Goal: Find specific page/section: Find specific page/section

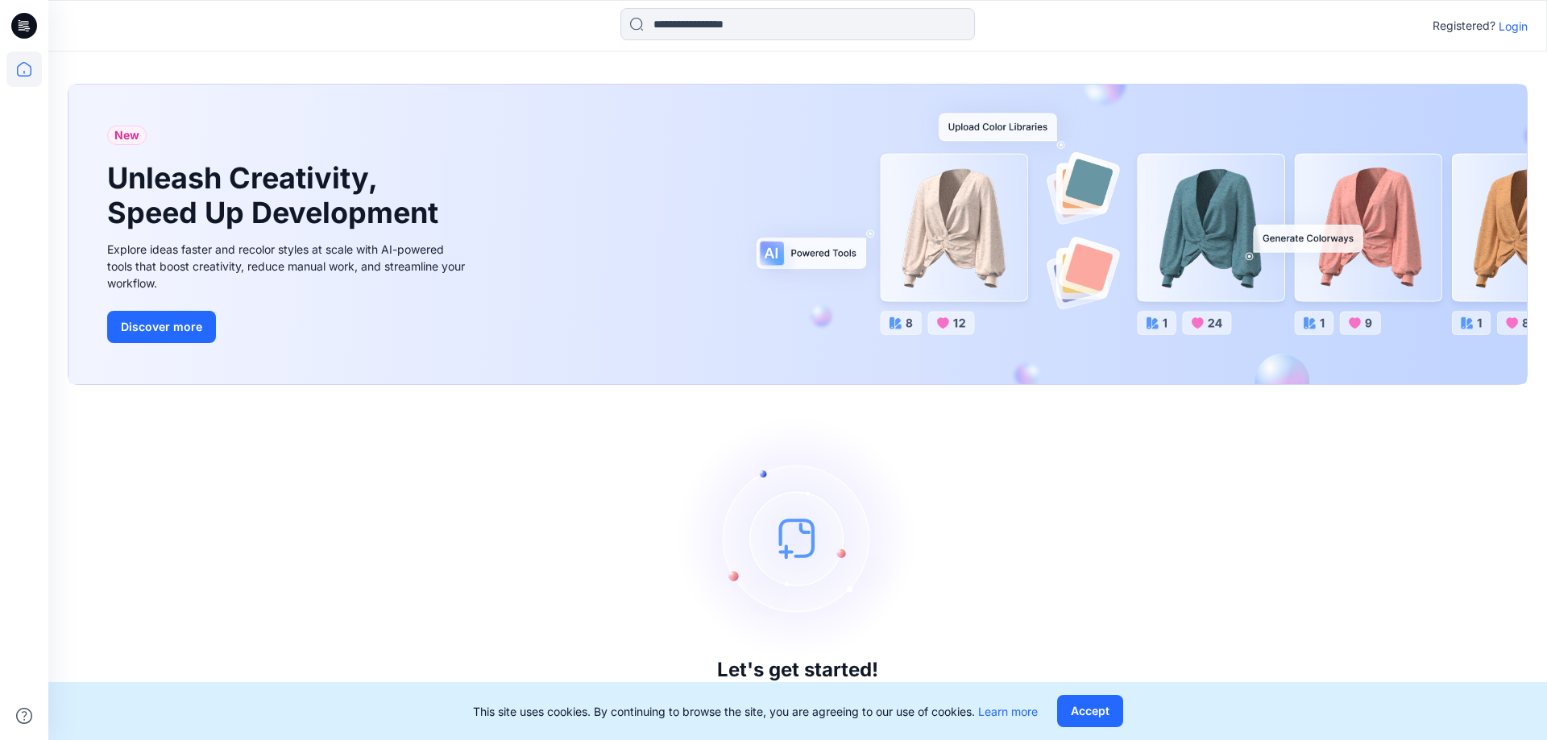
click at [1499, 22] on p "Login" at bounding box center [1513, 26] width 29 height 17
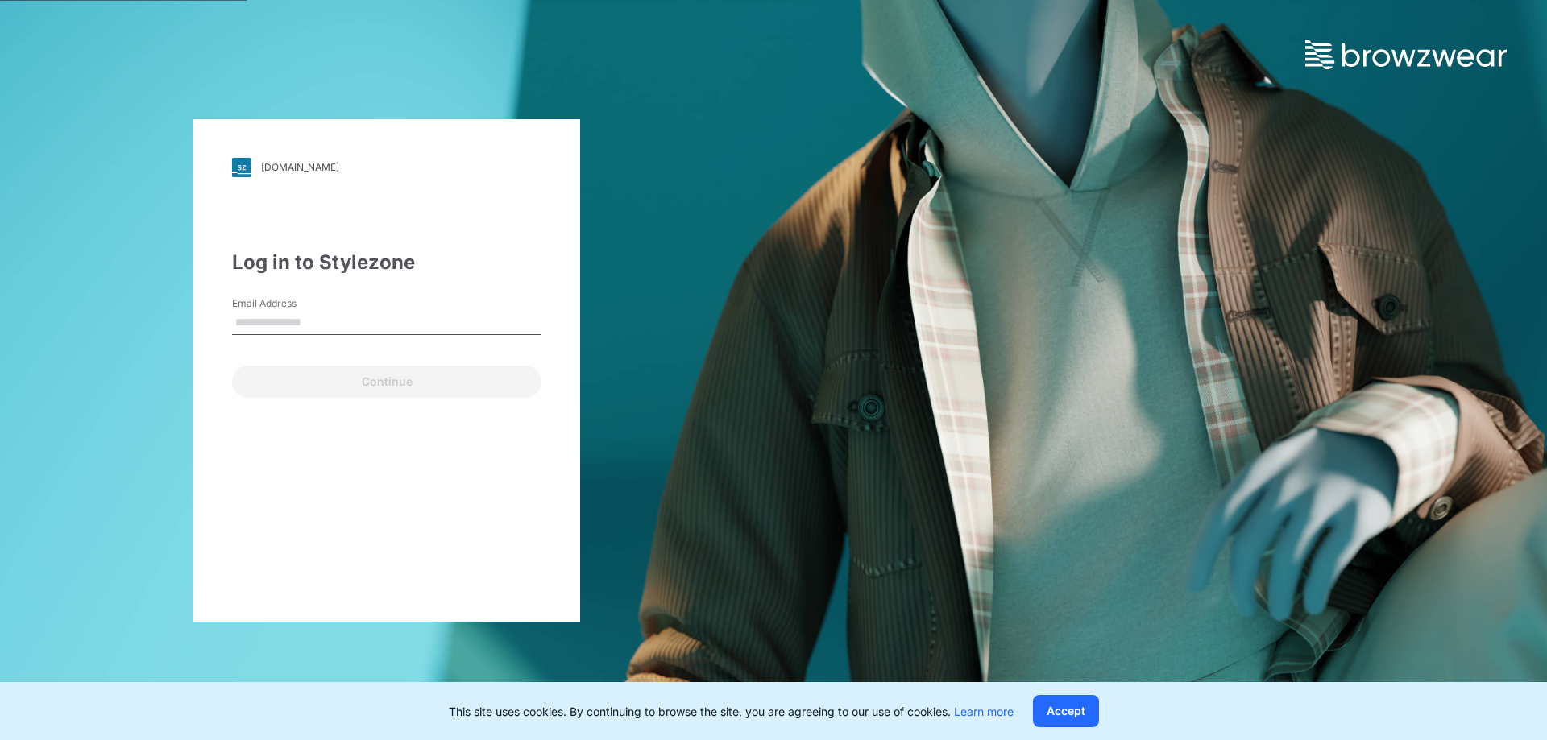
click at [271, 330] on input "Email Address" at bounding box center [386, 323] width 309 height 24
type input "**********"
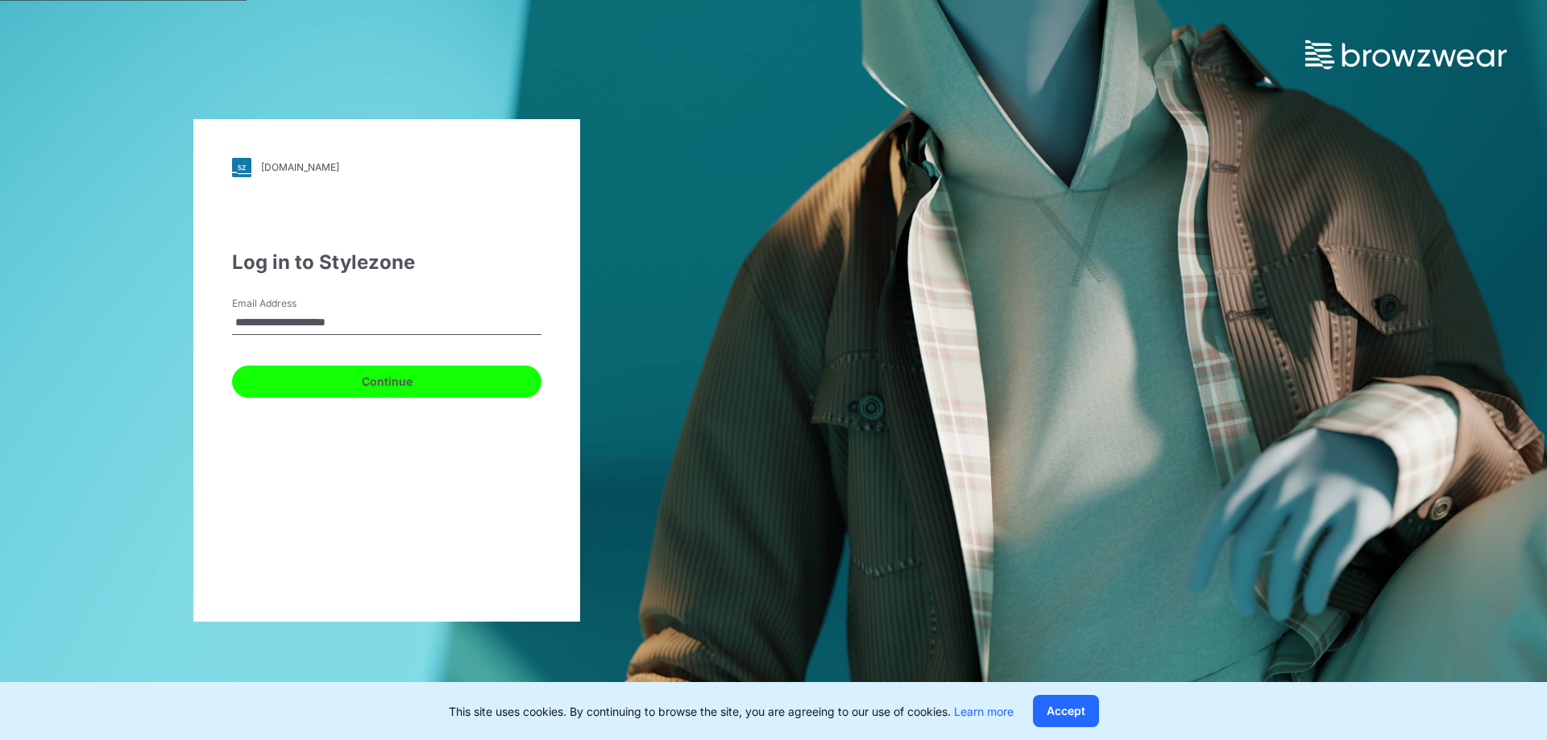
click at [448, 395] on button "Continue" at bounding box center [386, 382] width 309 height 32
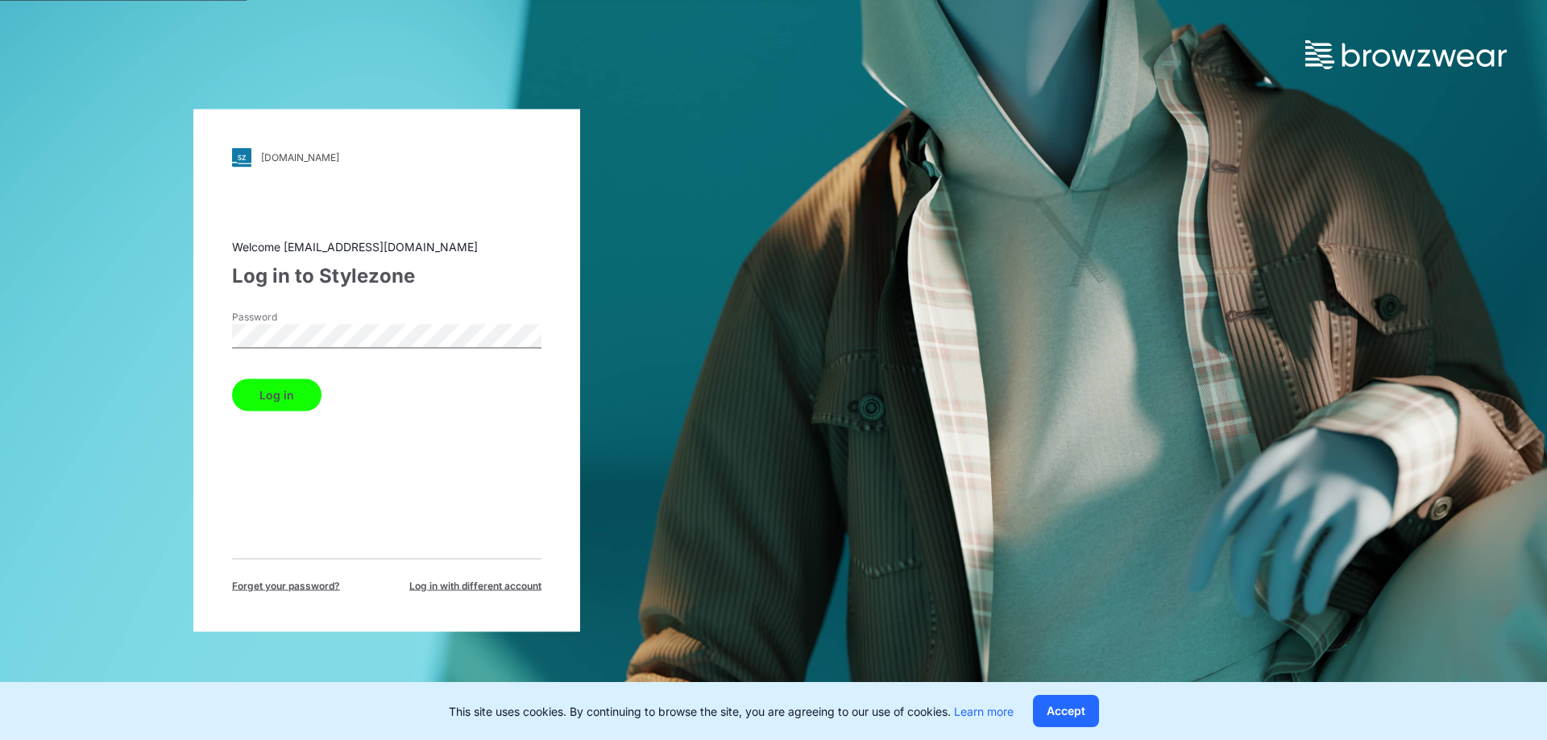
click at [232, 379] on button "Log in" at bounding box center [276, 395] width 89 height 32
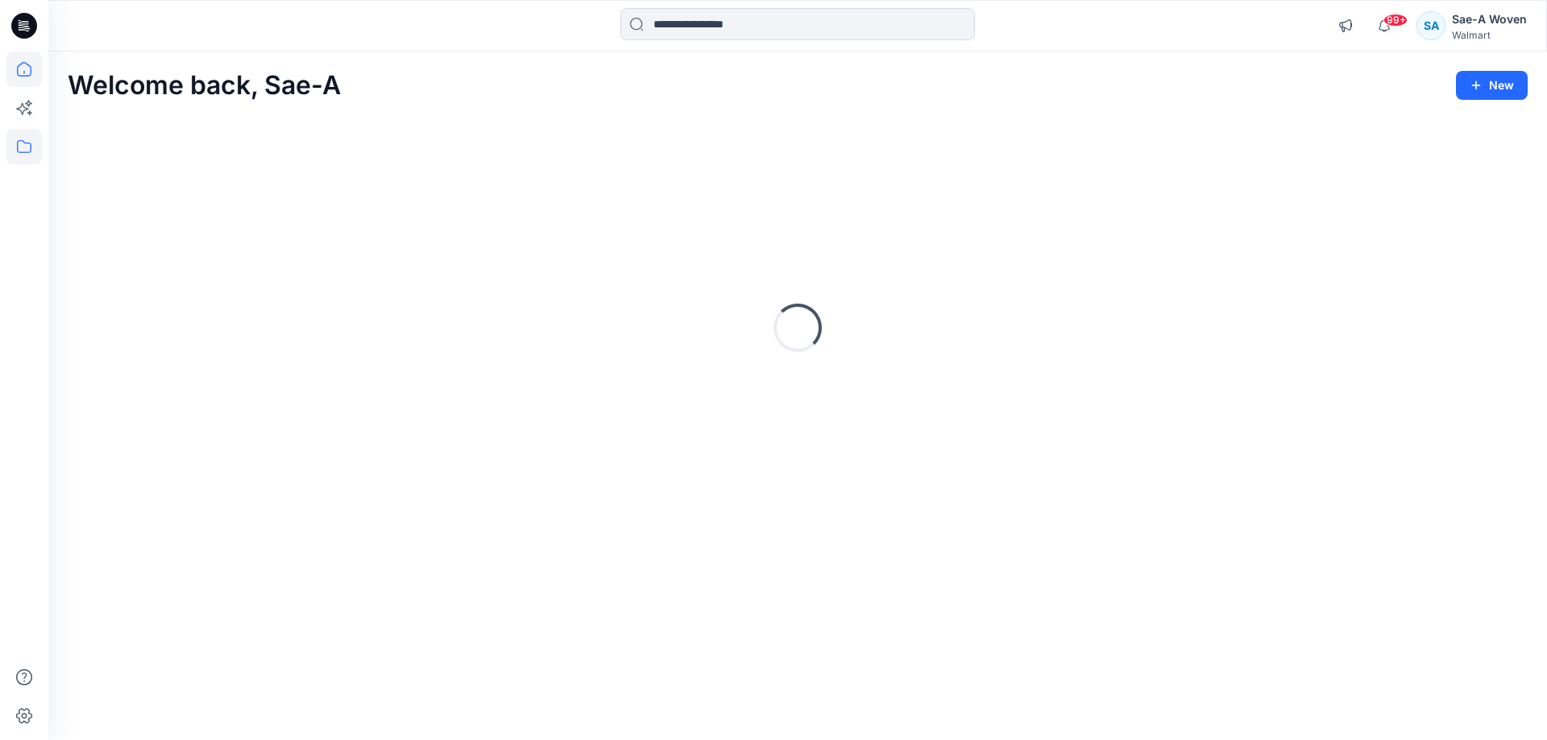
click at [33, 144] on icon at bounding box center [23, 146] width 35 height 35
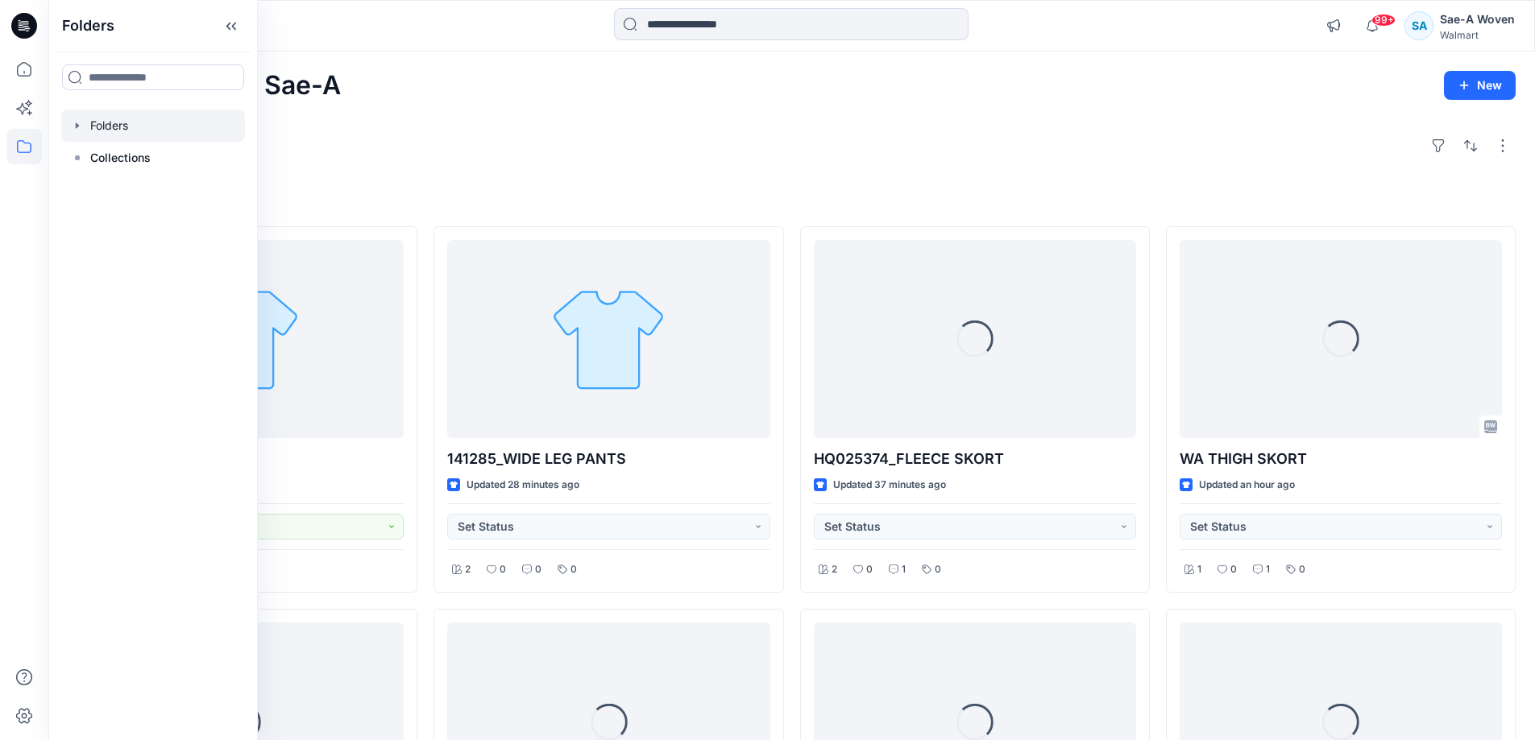
click at [108, 122] on div at bounding box center [153, 126] width 184 height 32
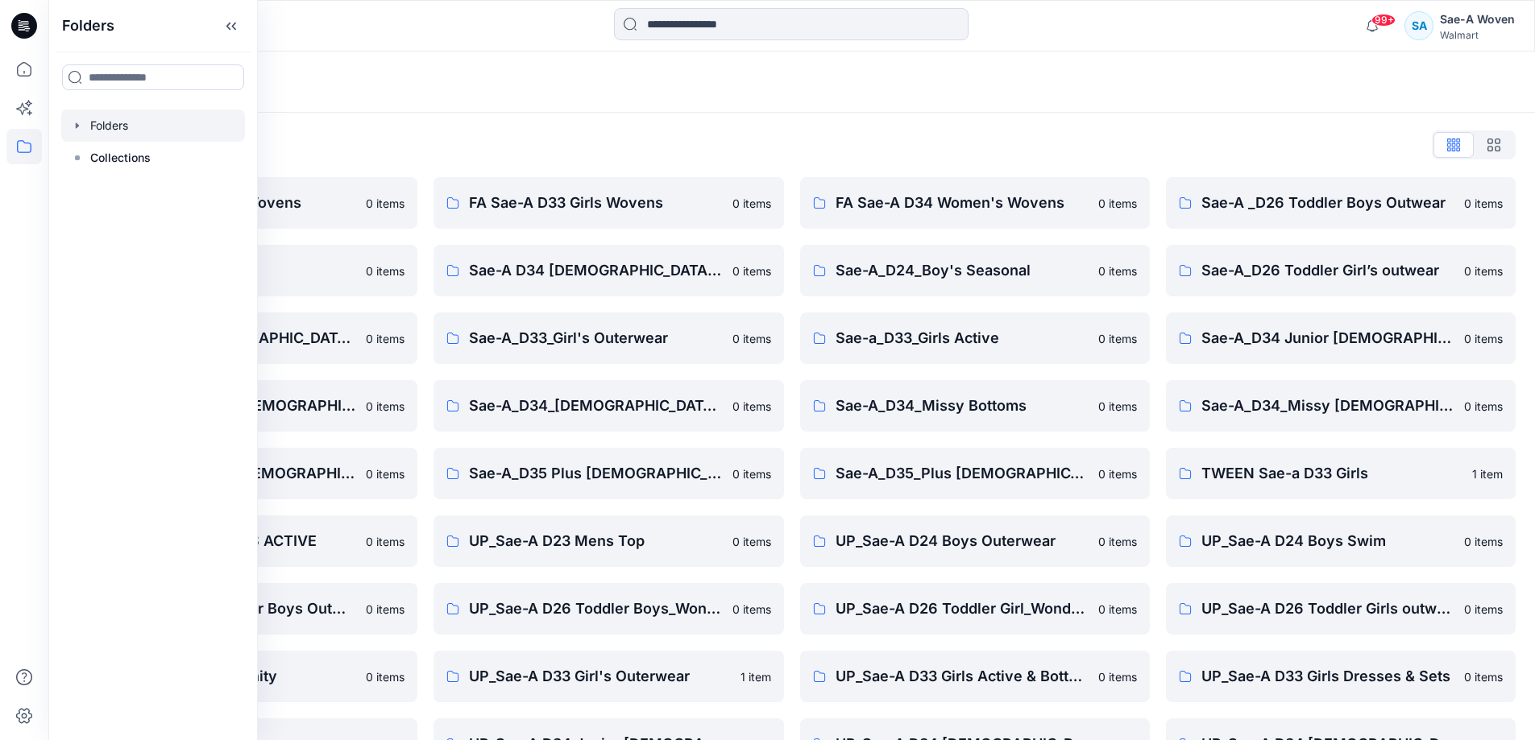
click at [1010, 129] on div "Folders List FA Sae-A D24 Boys Wovens 0 items Sae-A D23 Mens Top 0 items Sae-A_…" at bounding box center [791, 519] width 1487 height 812
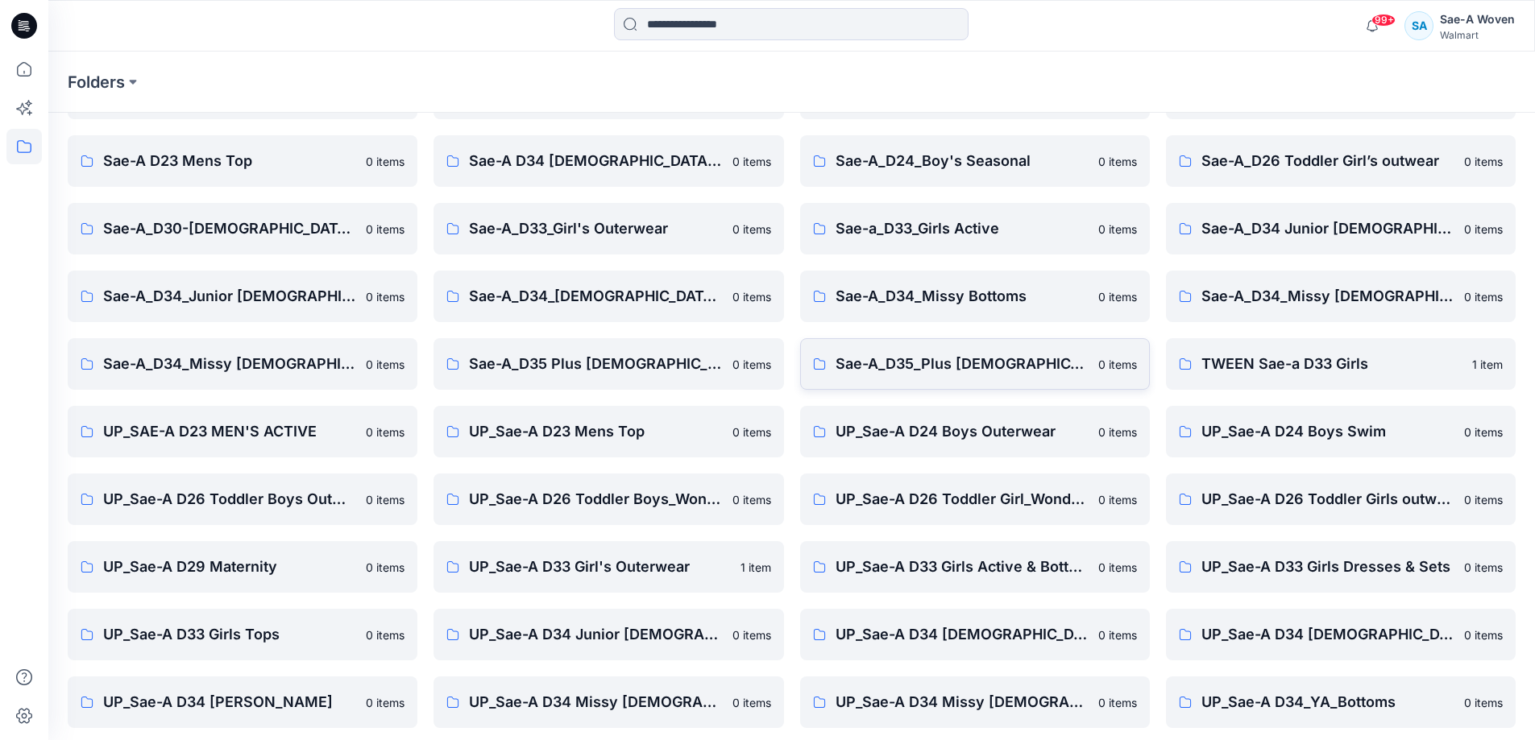
scroll to position [185, 0]
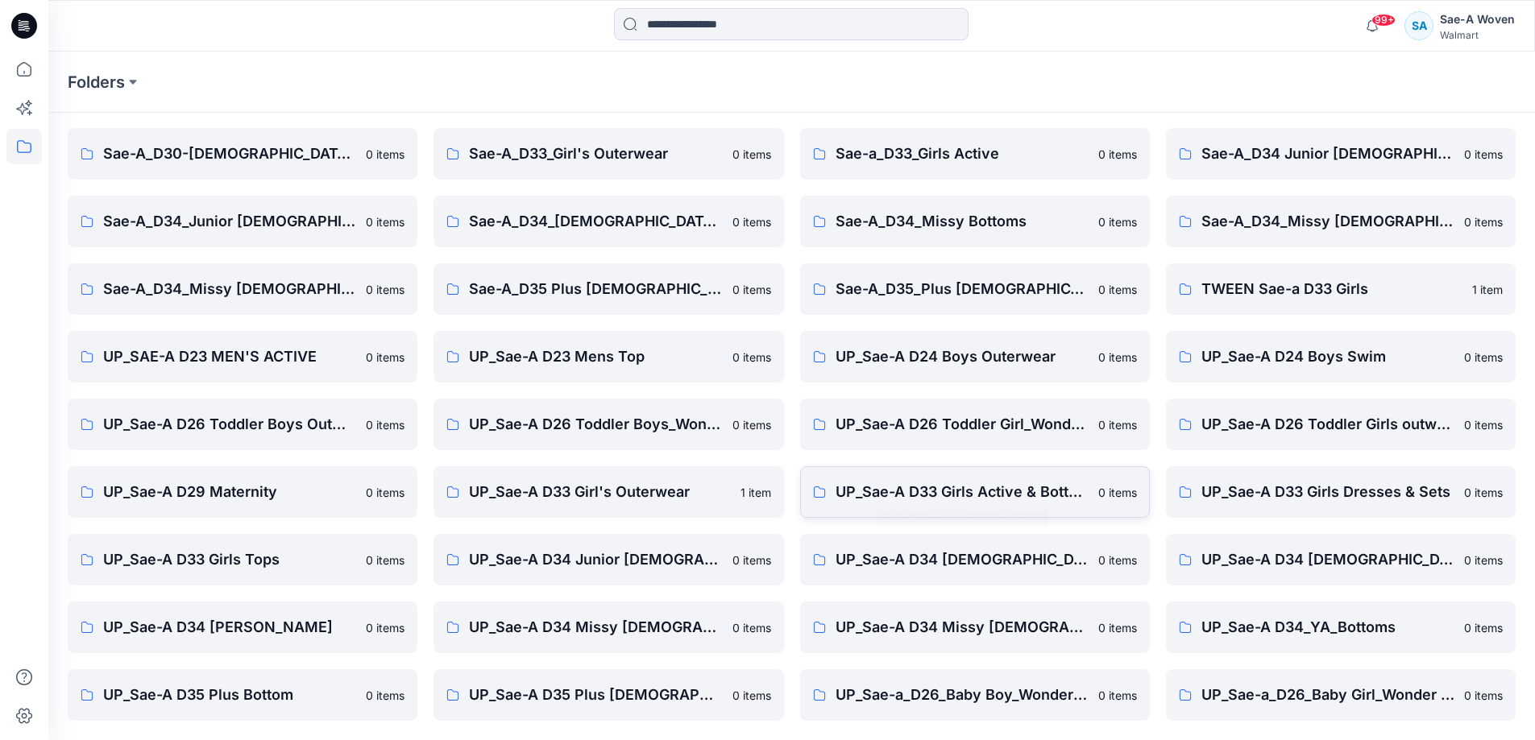
click at [939, 496] on p "UP_Sae-A D33 Girls Active & Bottoms" at bounding box center [962, 492] width 253 height 23
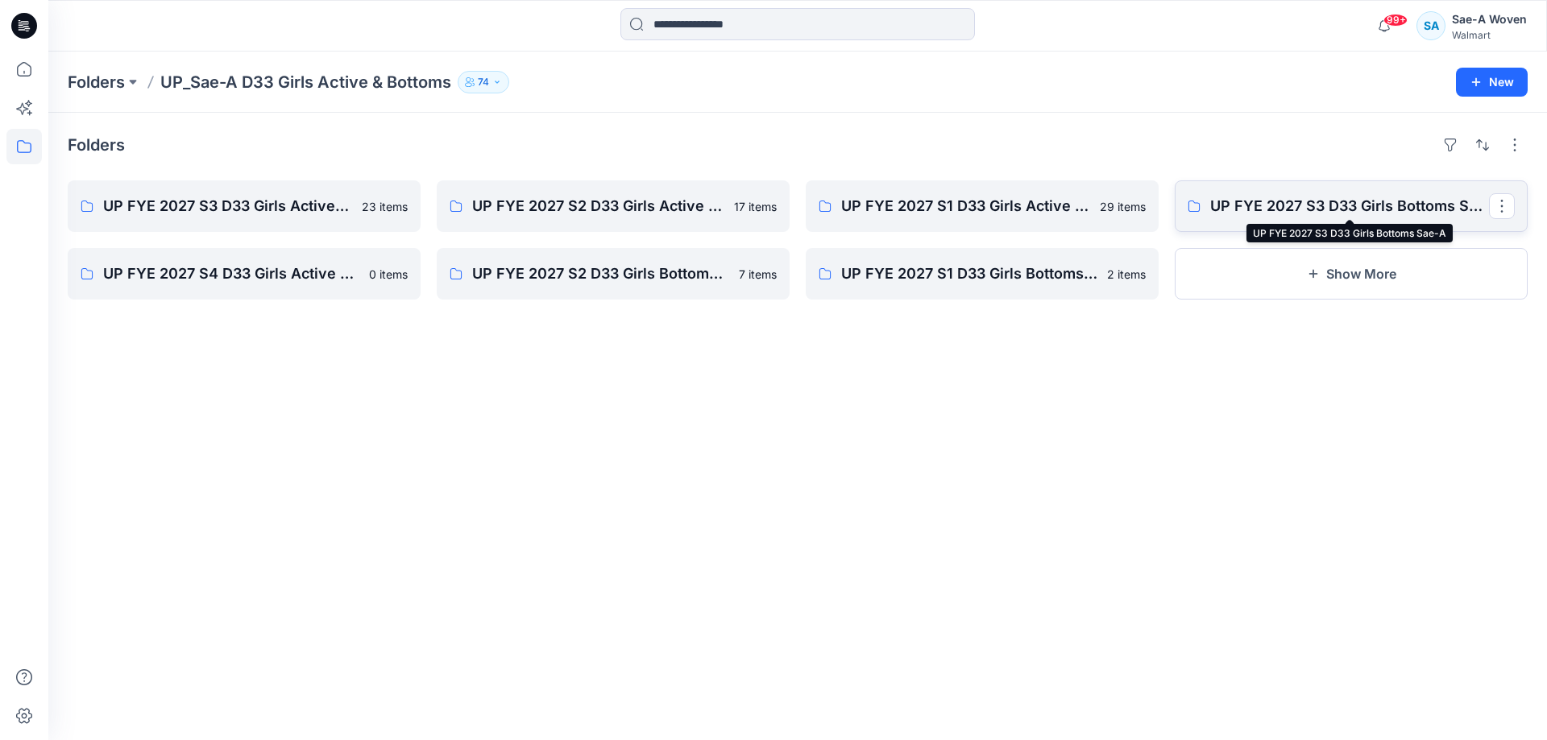
click at [1375, 202] on p "UP FYE 2027 S3 D33 Girls Bottoms Sae-A" at bounding box center [1349, 206] width 279 height 23
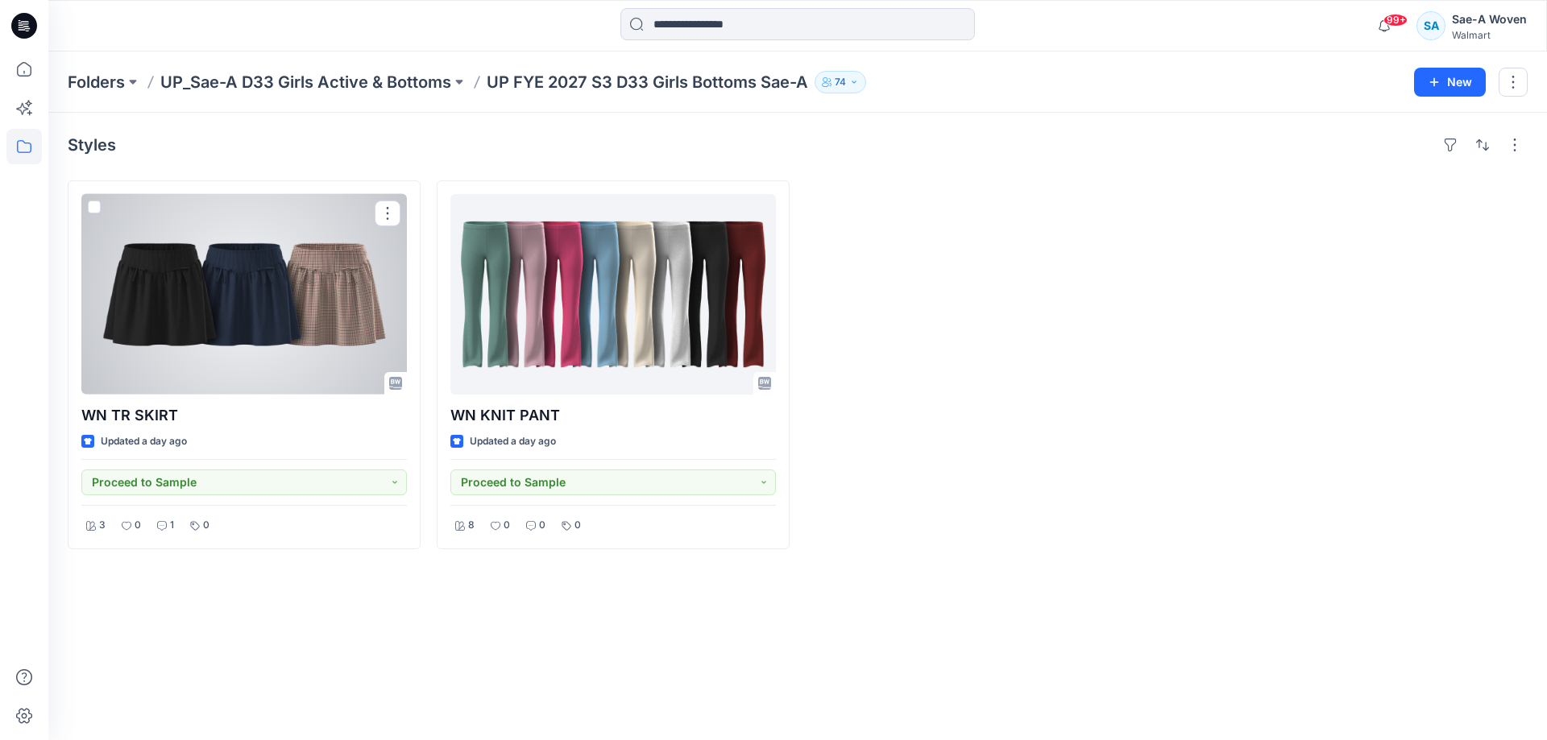
drag, startPoint x: 222, startPoint y: 313, endPoint x: 255, endPoint y: 319, distance: 32.9
click at [222, 313] on div at bounding box center [244, 294] width 326 height 201
